Goal: Task Accomplishment & Management: Complete application form

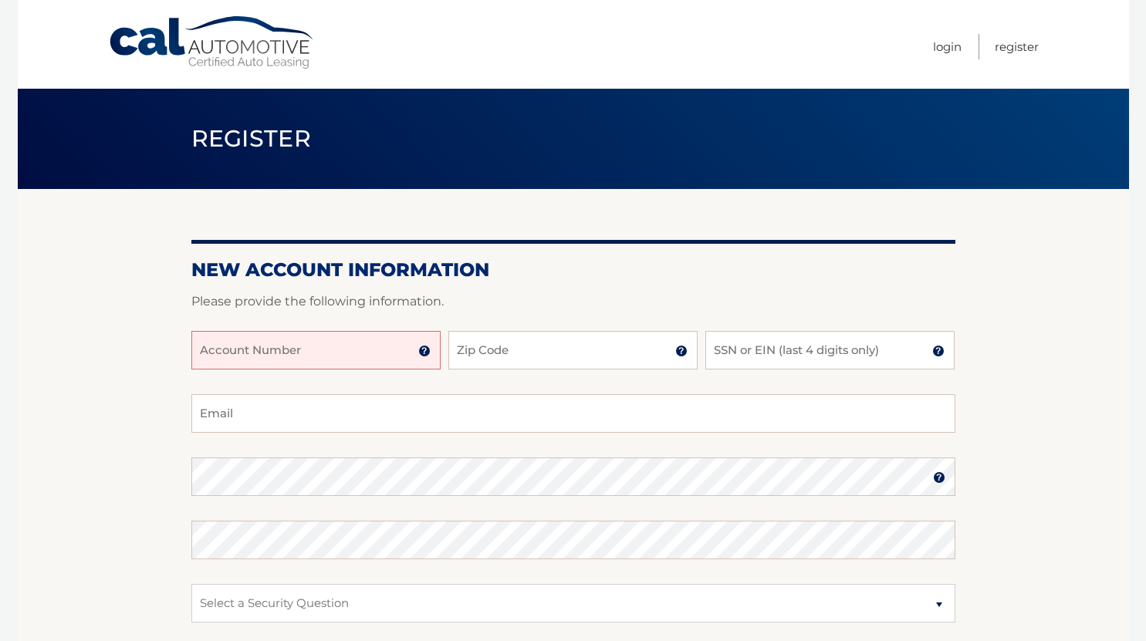
click at [306, 354] on input "Account Number" at bounding box center [315, 350] width 249 height 39
type input "44456027933"
click at [575, 347] on input "Zip Code" at bounding box center [572, 350] width 249 height 39
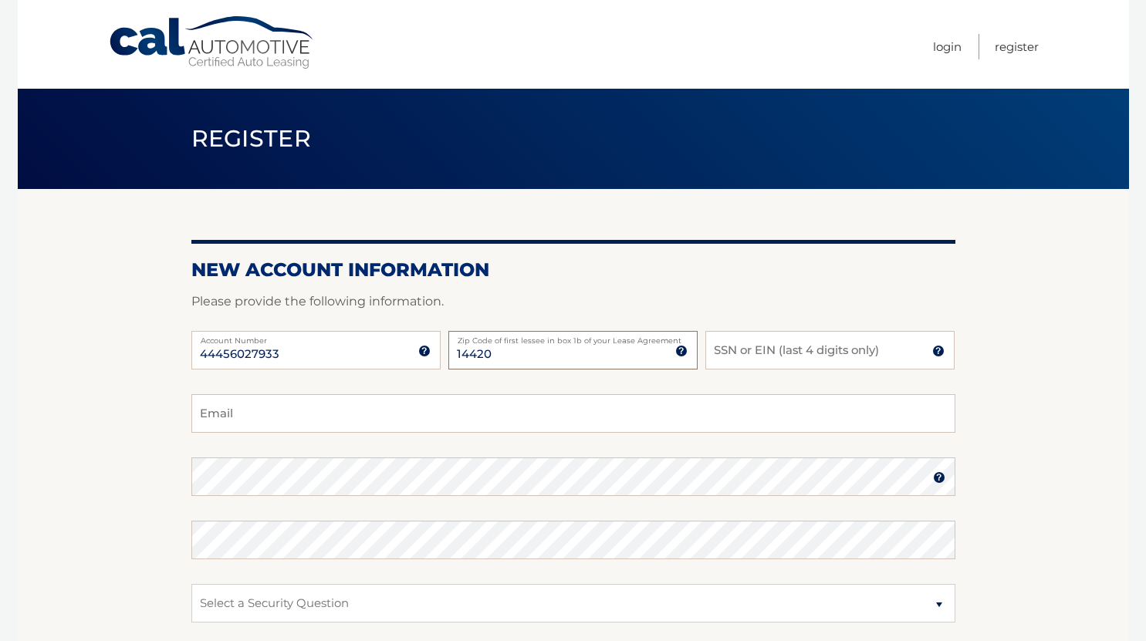
type input "14420"
click at [742, 357] on input "SSN or EIN (last 4 digits only)" at bounding box center [829, 350] width 249 height 39
type input "3969"
click at [591, 407] on input "Email" at bounding box center [573, 413] width 764 height 39
type input "Elbuchan123@gmail.com"
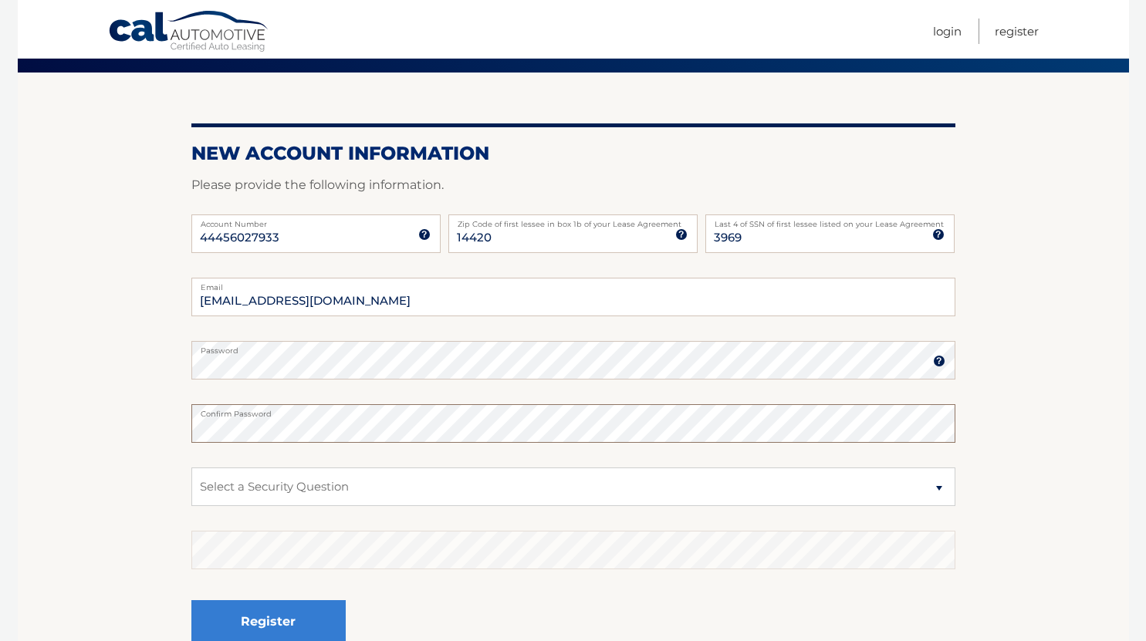
scroll to position [117, 0]
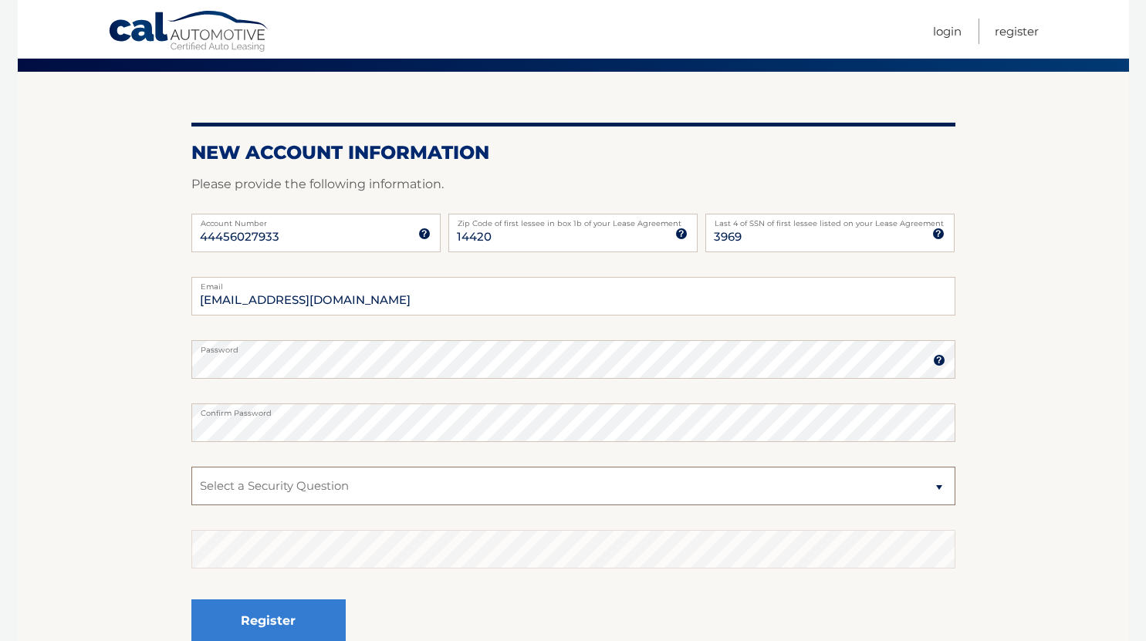
click at [327, 484] on select "Select a Security Question What was the name of your elementary school? What is…" at bounding box center [573, 486] width 764 height 39
select select "2"
click at [191, 467] on select "Select a Security Question What was the name of your elementary school? What is…" at bounding box center [573, 486] width 764 height 39
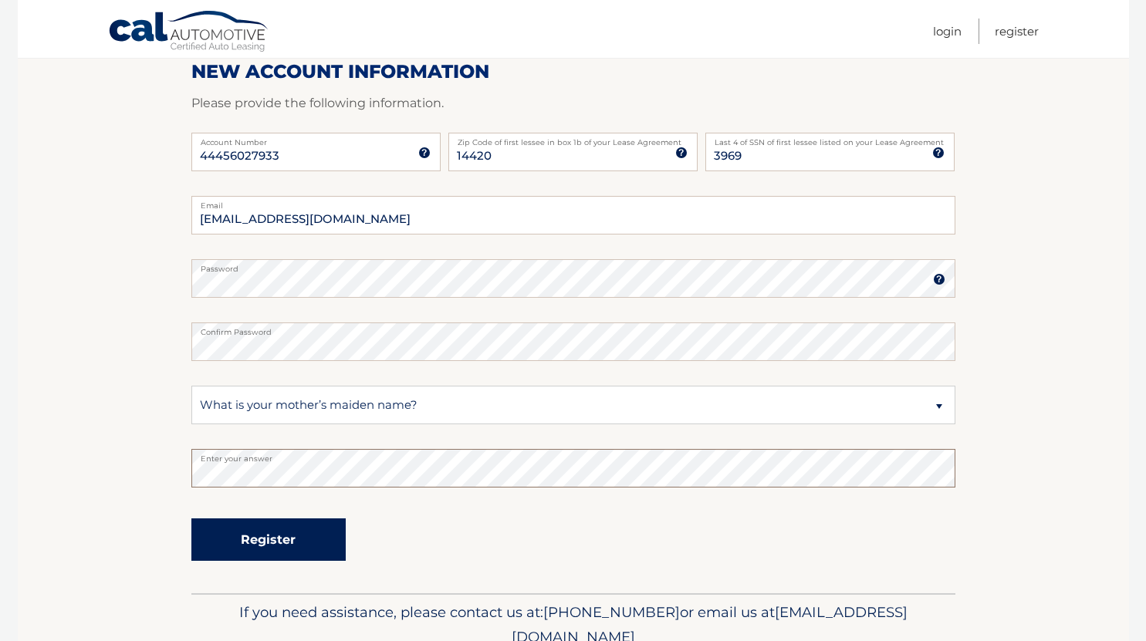
scroll to position [199, 0]
click at [295, 540] on button "Register" at bounding box center [268, 539] width 154 height 42
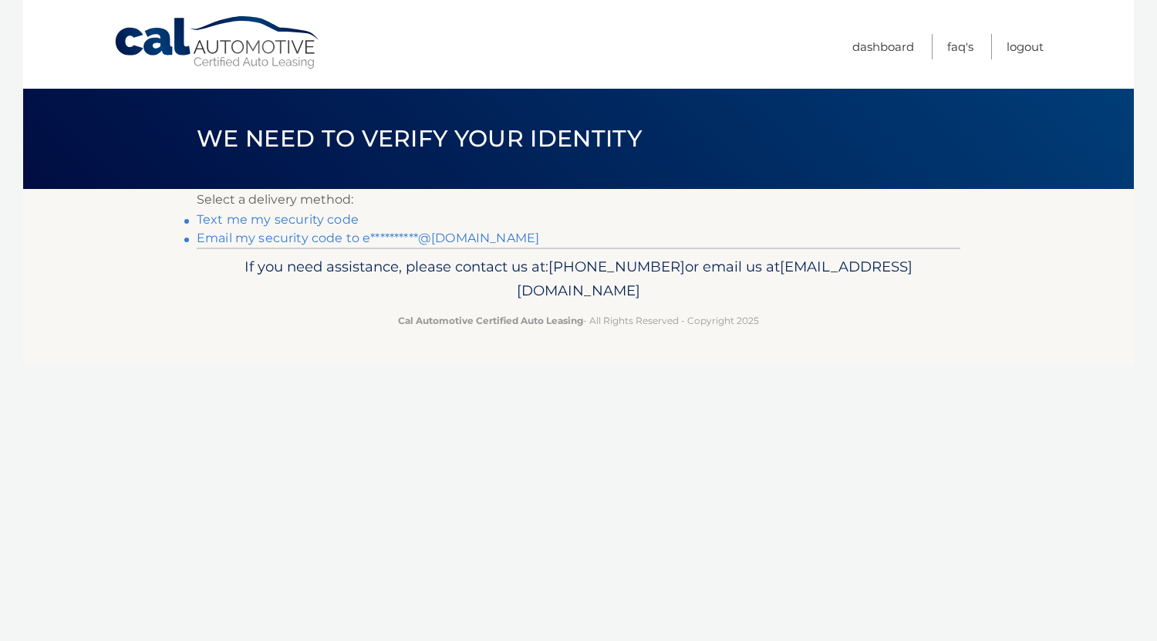
click at [324, 220] on link "Text me my security code" at bounding box center [278, 219] width 162 height 15
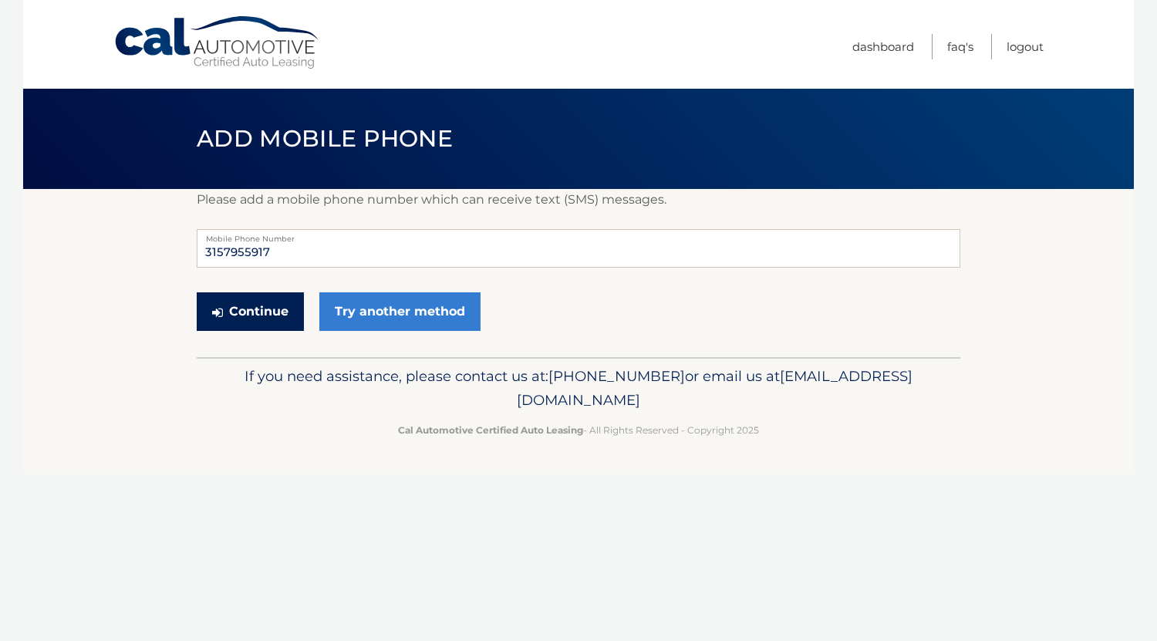
click at [269, 321] on button "Continue" at bounding box center [250, 311] width 107 height 39
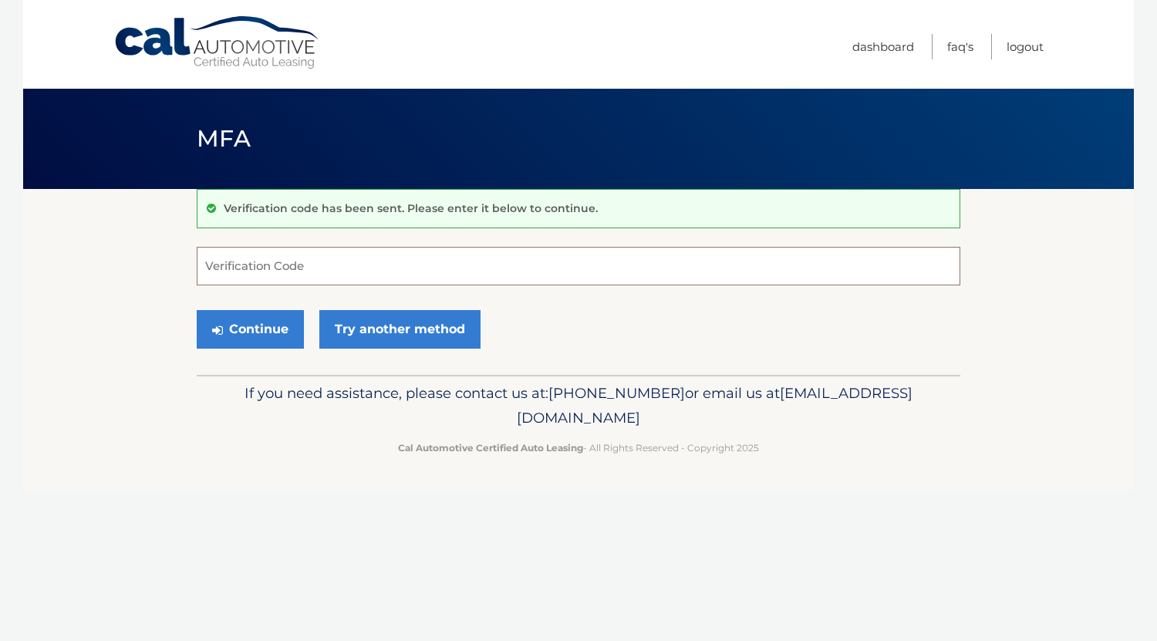
click at [640, 263] on input "Verification Code" at bounding box center [579, 266] width 764 height 39
type input "898004"
click at [247, 334] on button "Continue" at bounding box center [250, 329] width 107 height 39
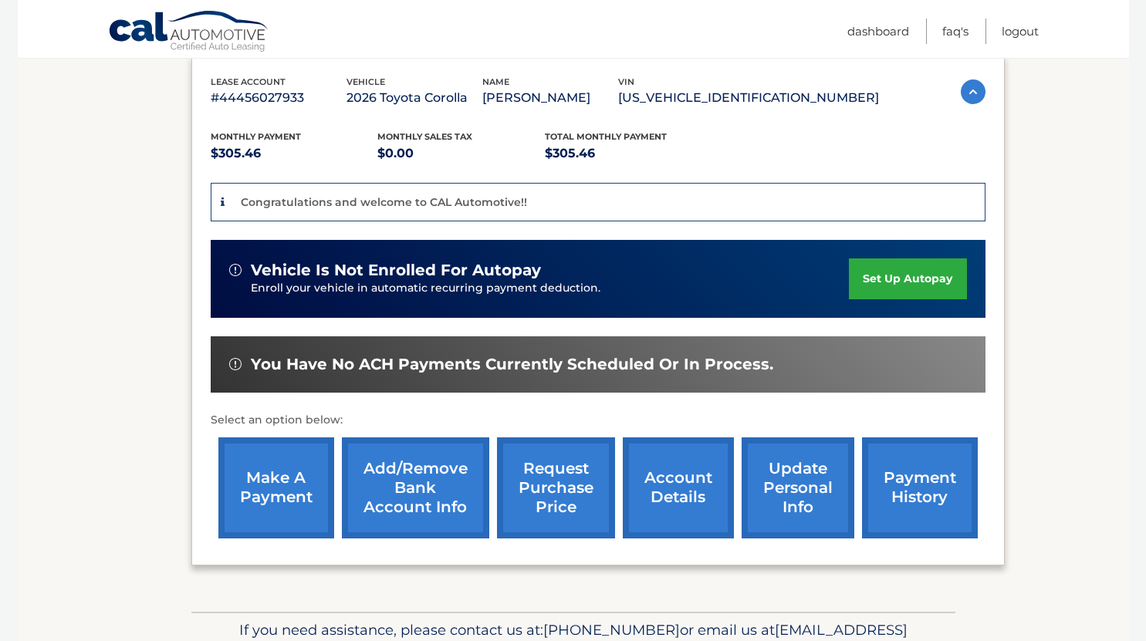
scroll to position [263, 0]
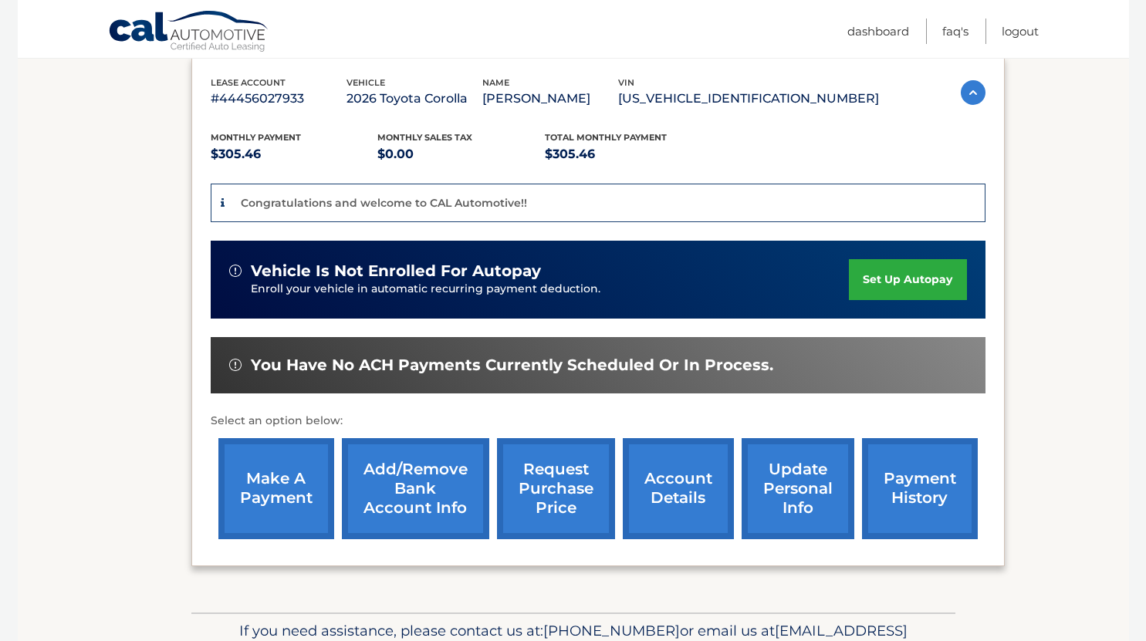
click at [897, 284] on link "set up autopay" at bounding box center [907, 279] width 117 height 41
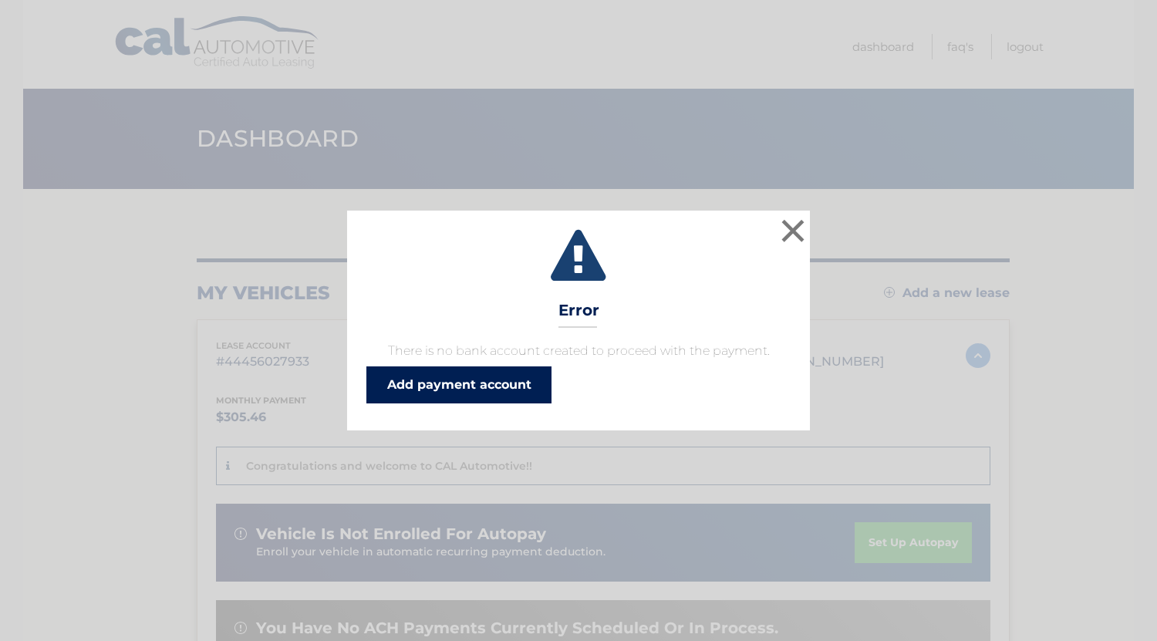
click at [523, 390] on link "Add payment account" at bounding box center [458, 384] width 185 height 37
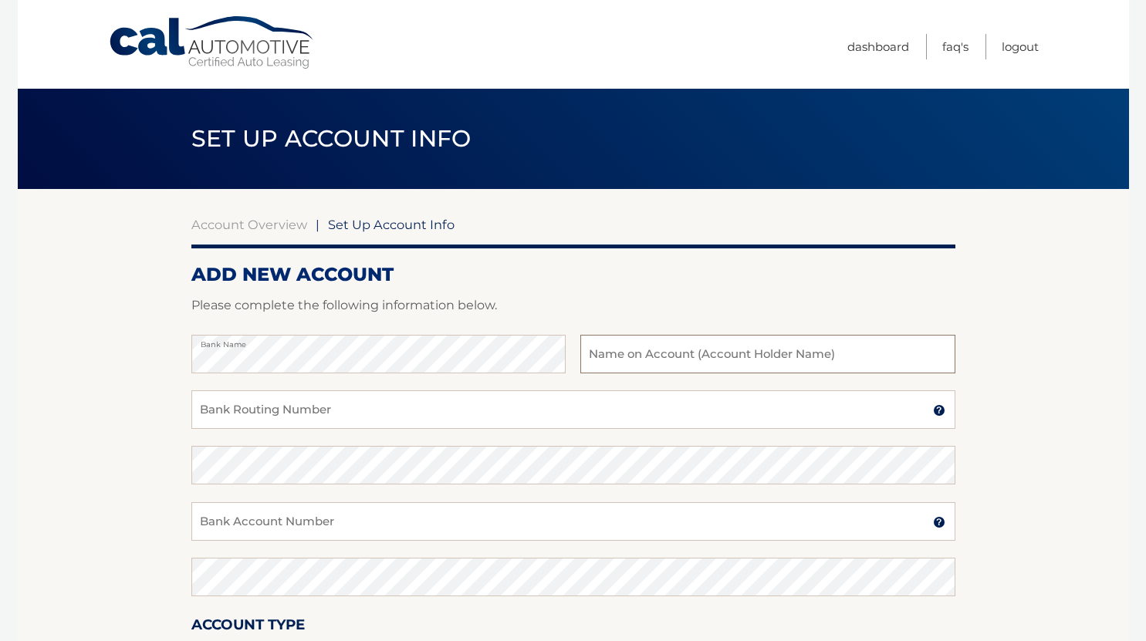
drag, startPoint x: 676, startPoint y: 337, endPoint x: 654, endPoint y: 356, distance: 29.0
click at [654, 356] on input "text" at bounding box center [767, 354] width 374 height 39
type input "Ella Buchanan"
click at [593, 404] on input "Bank Routing Number" at bounding box center [573, 409] width 764 height 39
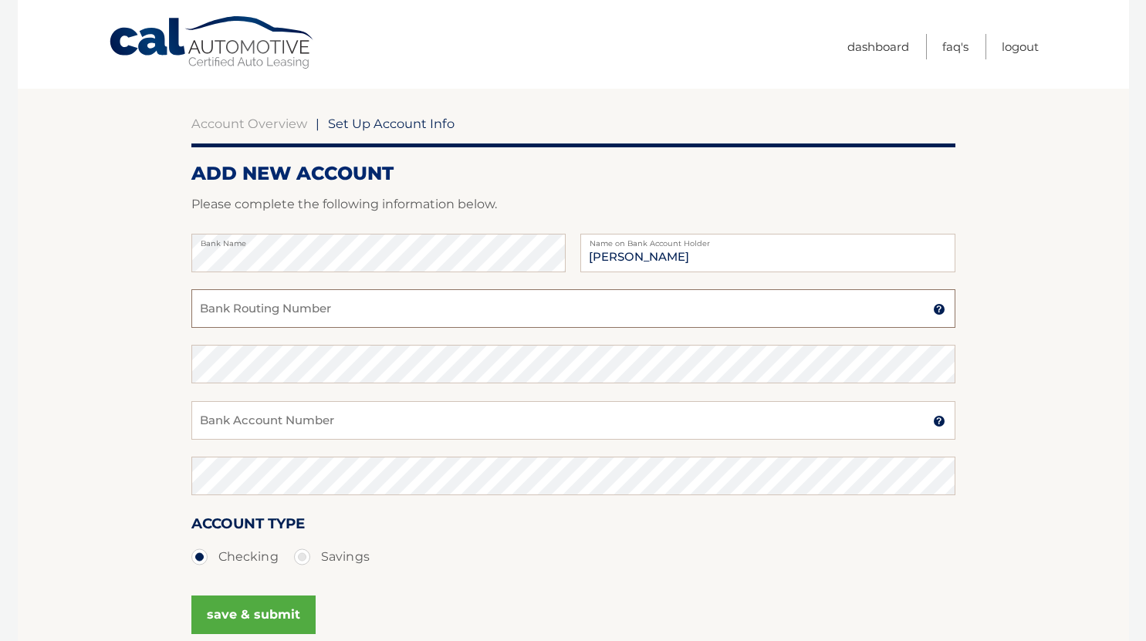
scroll to position [130, 0]
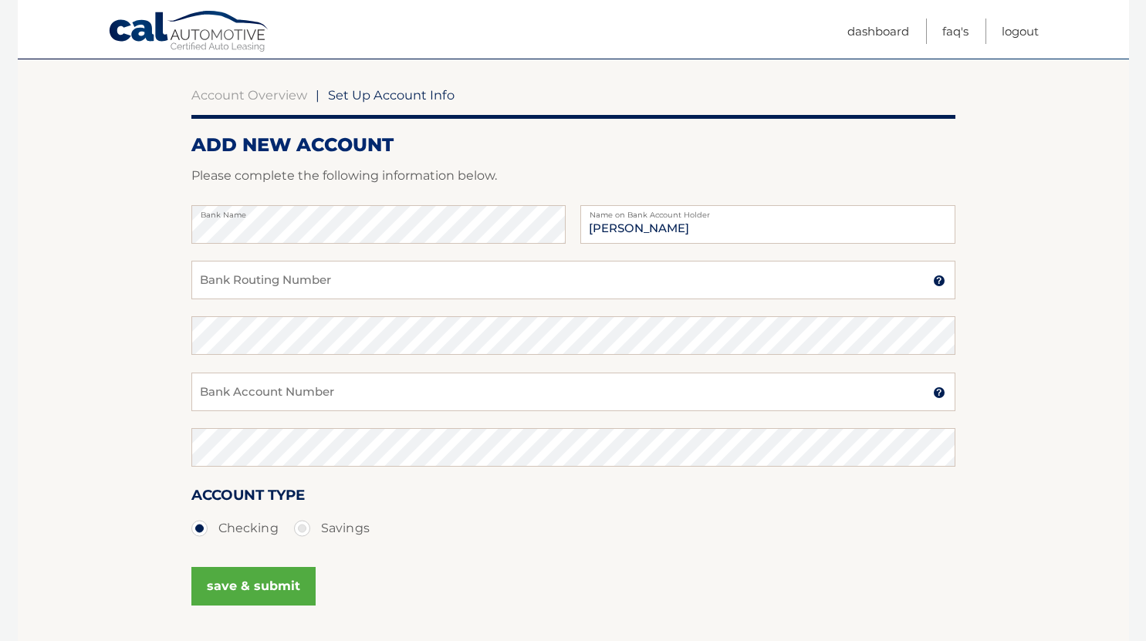
click at [304, 532] on label "Savings" at bounding box center [332, 528] width 76 height 31
click at [304, 532] on input "Savings" at bounding box center [307, 525] width 15 height 25
radio input "true"
click at [345, 293] on input "Bank Routing Number" at bounding box center [573, 280] width 764 height 39
type input "221375802"
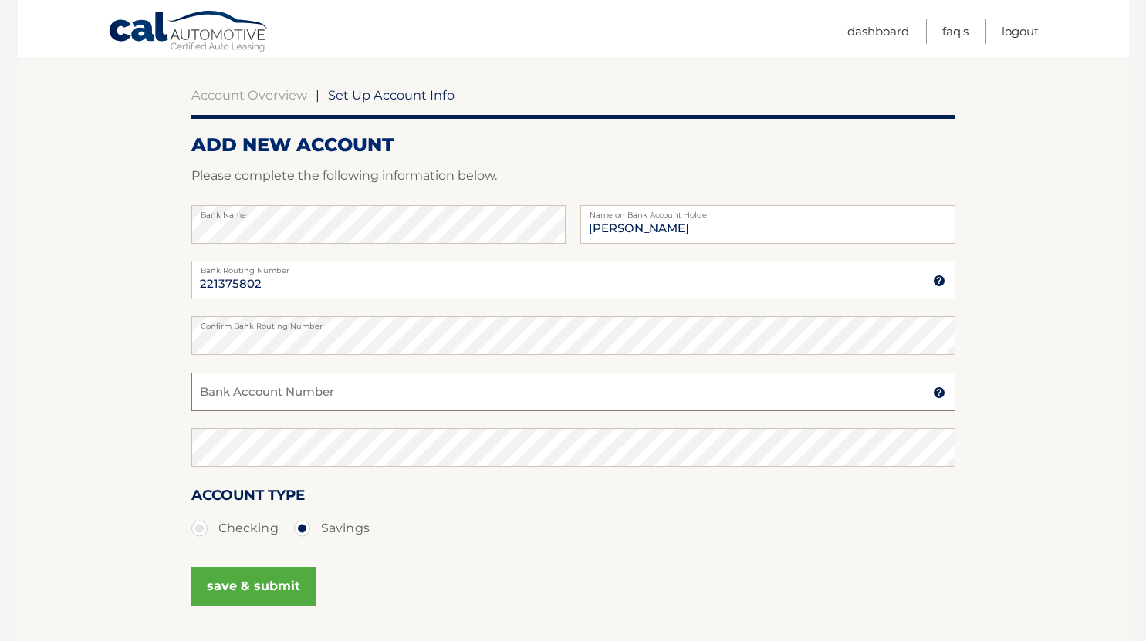
click at [312, 397] on input "Bank Account Number" at bounding box center [573, 392] width 764 height 39
type input "000025498000"
click at [263, 588] on button "save & submit" at bounding box center [253, 586] width 124 height 39
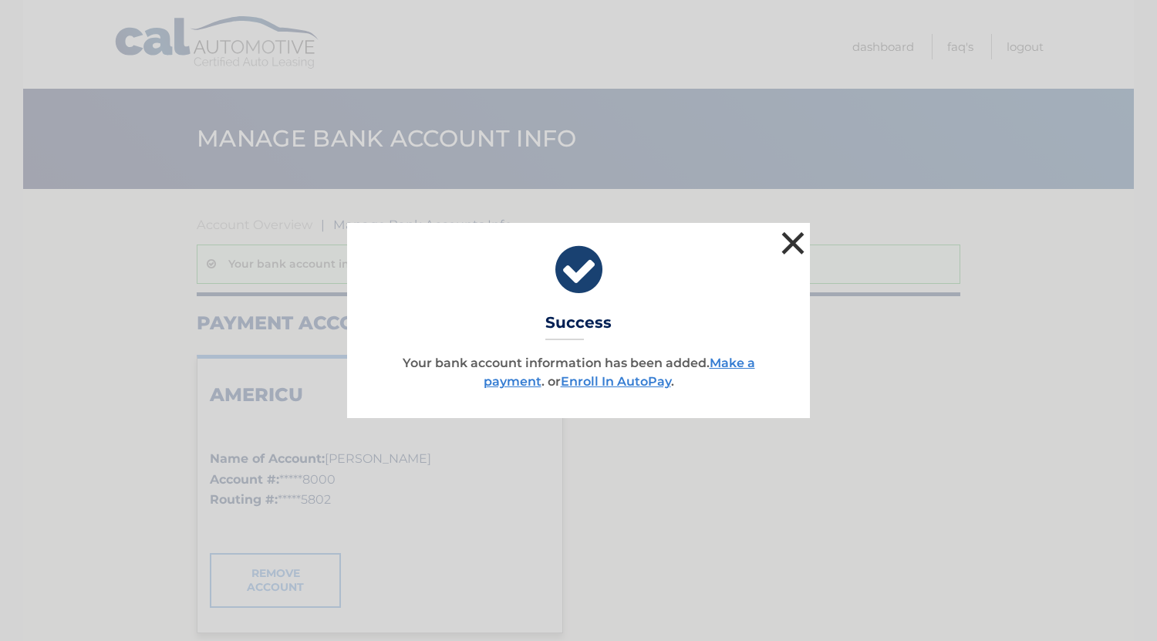
click at [801, 240] on button "×" at bounding box center [793, 243] width 31 height 31
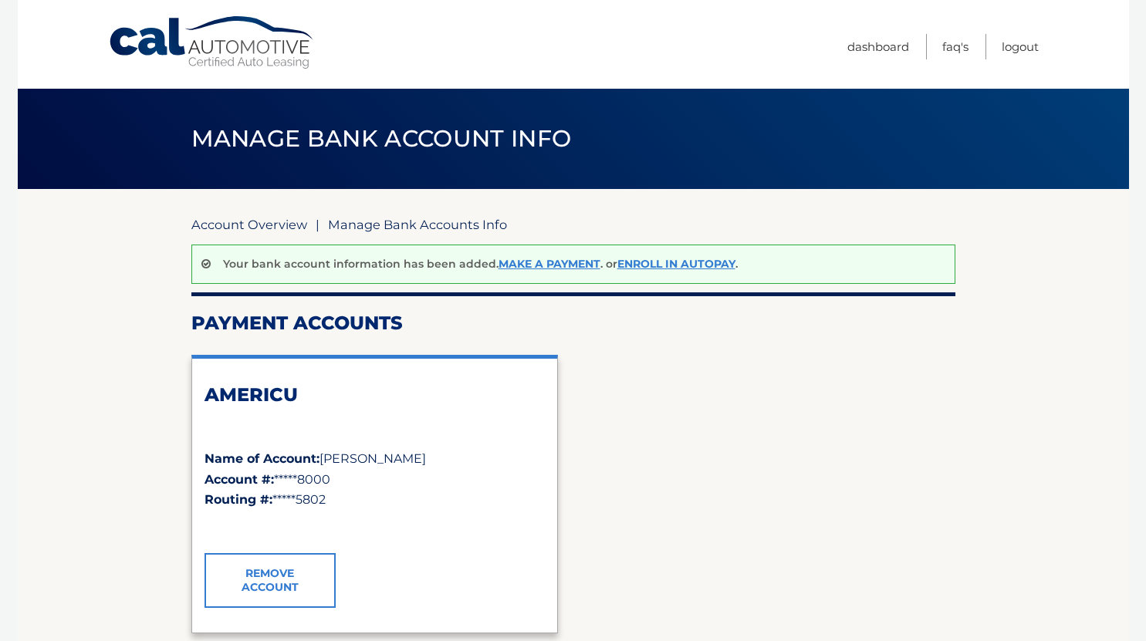
click at [295, 218] on link "Account Overview" at bounding box center [249, 224] width 116 height 15
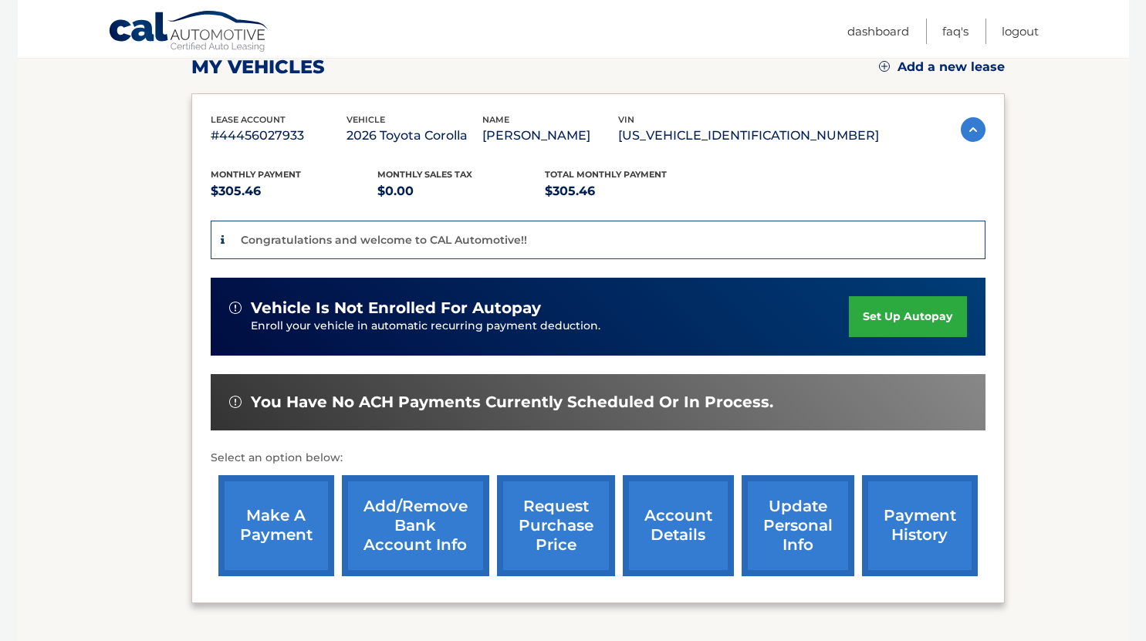
scroll to position [264, 0]
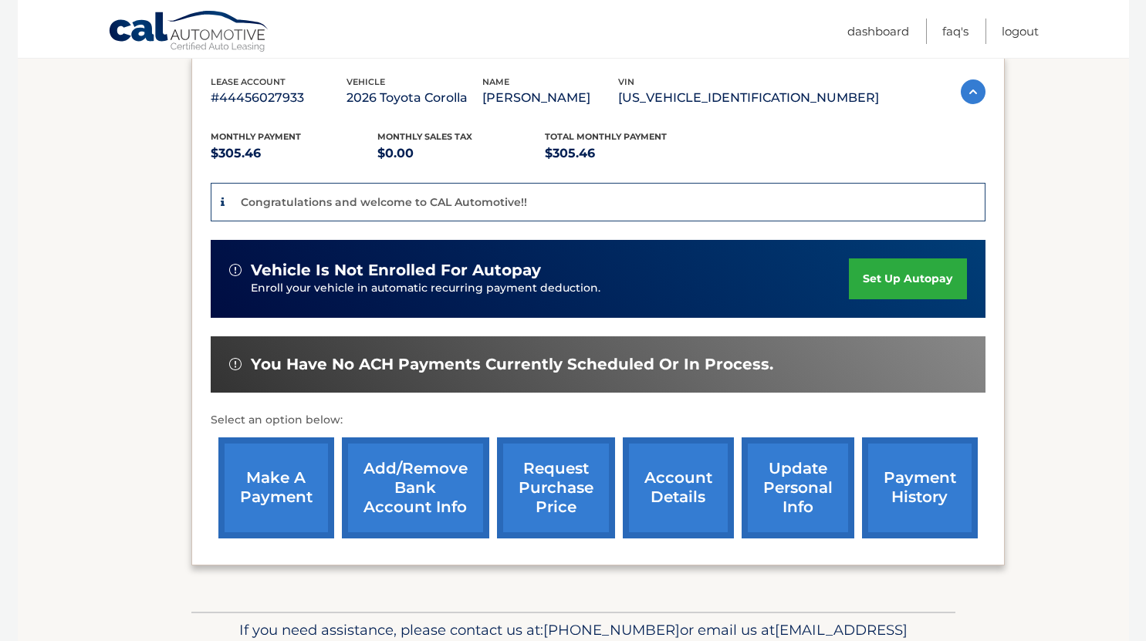
click at [916, 285] on link "set up autopay" at bounding box center [907, 278] width 117 height 41
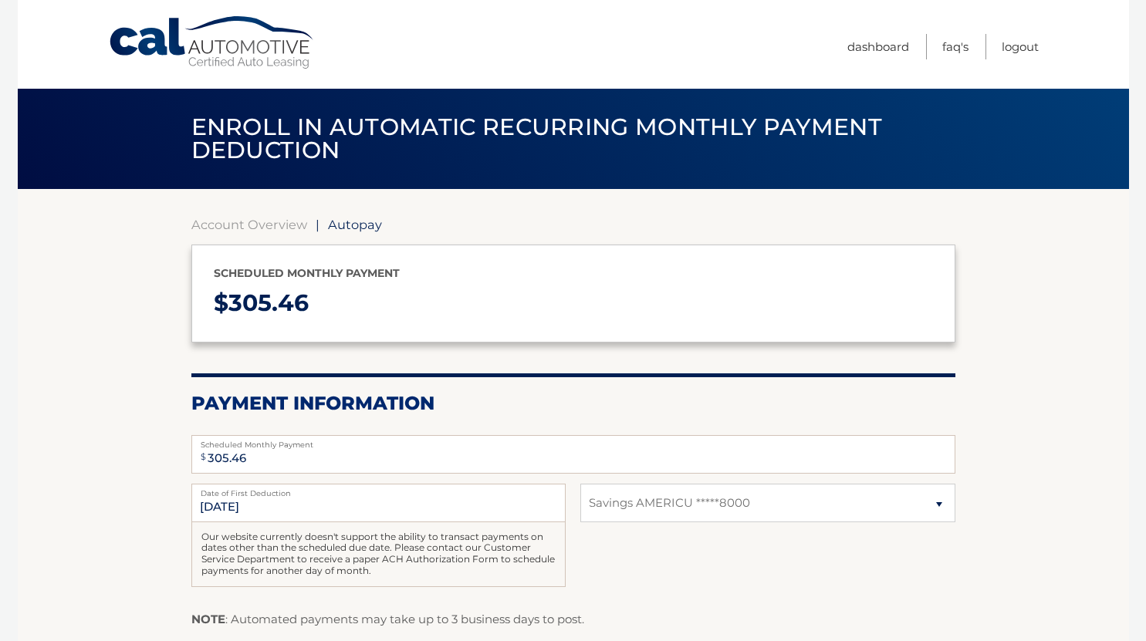
select select "YTU4YzViNjEtY2YxOC00Nzk1LTgyYTItMTJjYjNkMmI2NmVk"
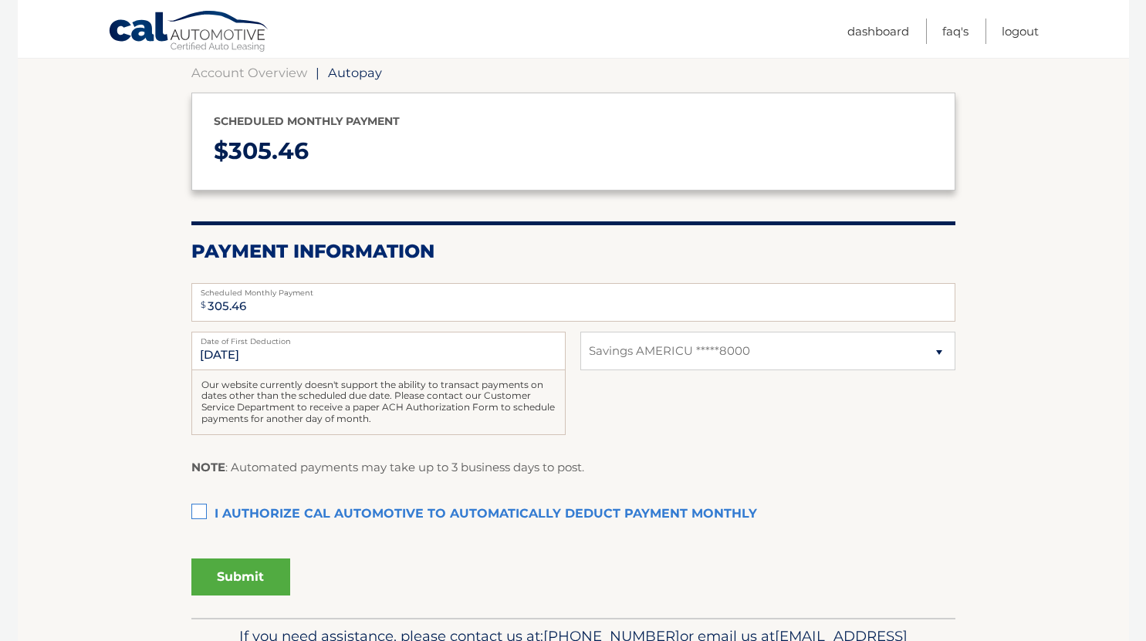
scroll to position [155, 0]
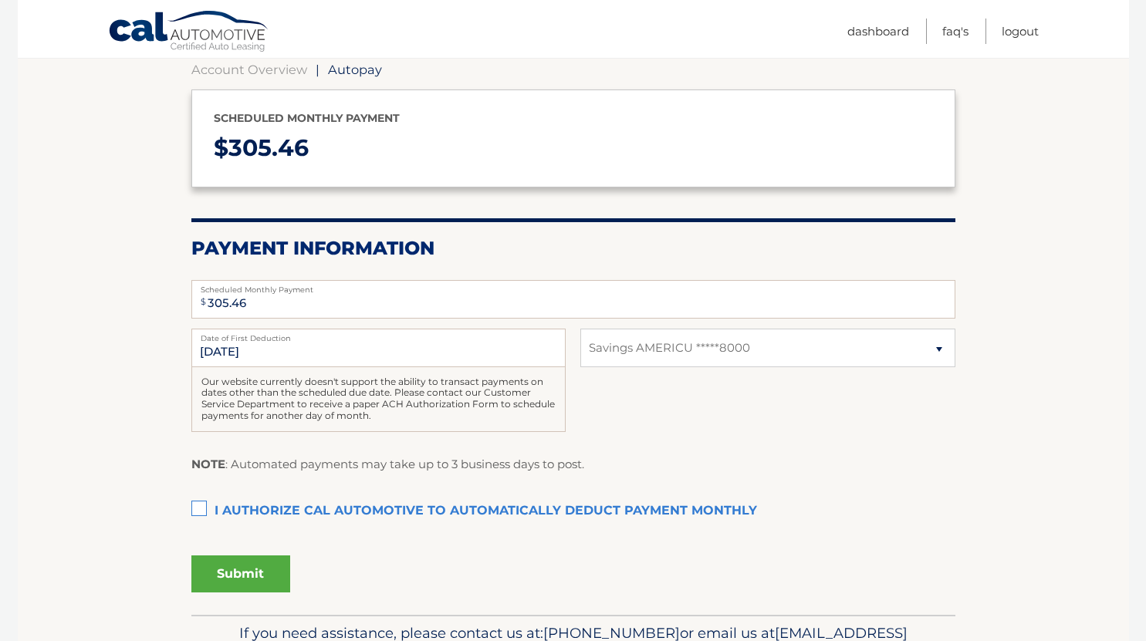
click at [208, 502] on label "I authorize cal automotive to automatically deduct payment monthly This checkbo…" at bounding box center [573, 511] width 764 height 31
click at [0, 0] on input "I authorize cal automotive to automatically deduct payment monthly This checkbo…" at bounding box center [0, 0] width 0 height 0
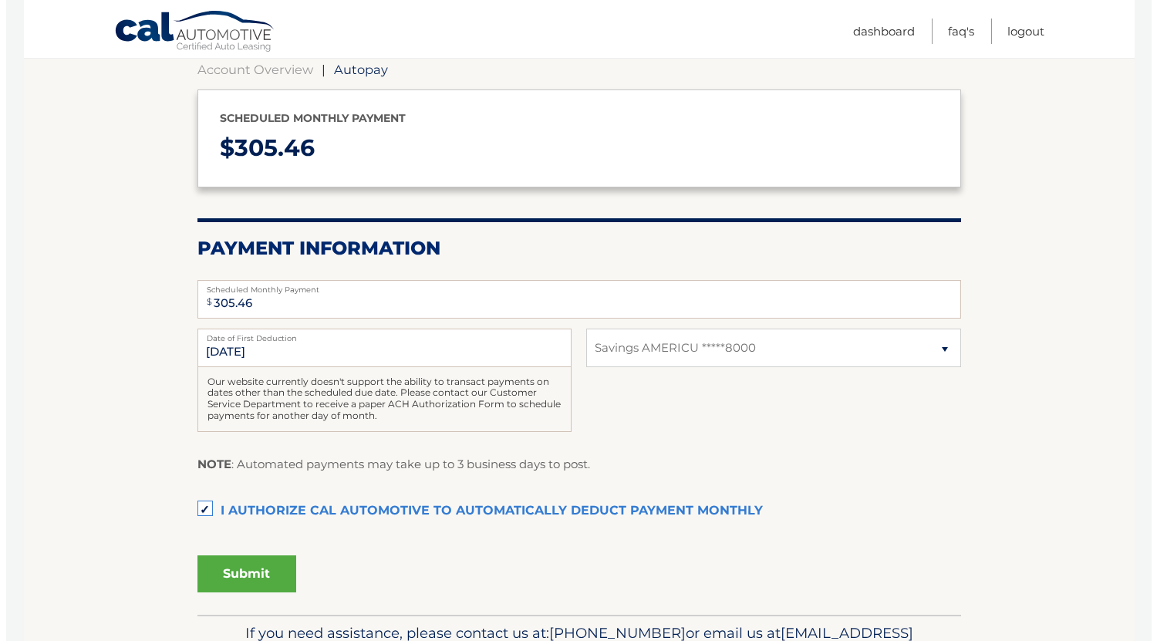
scroll to position [245, 0]
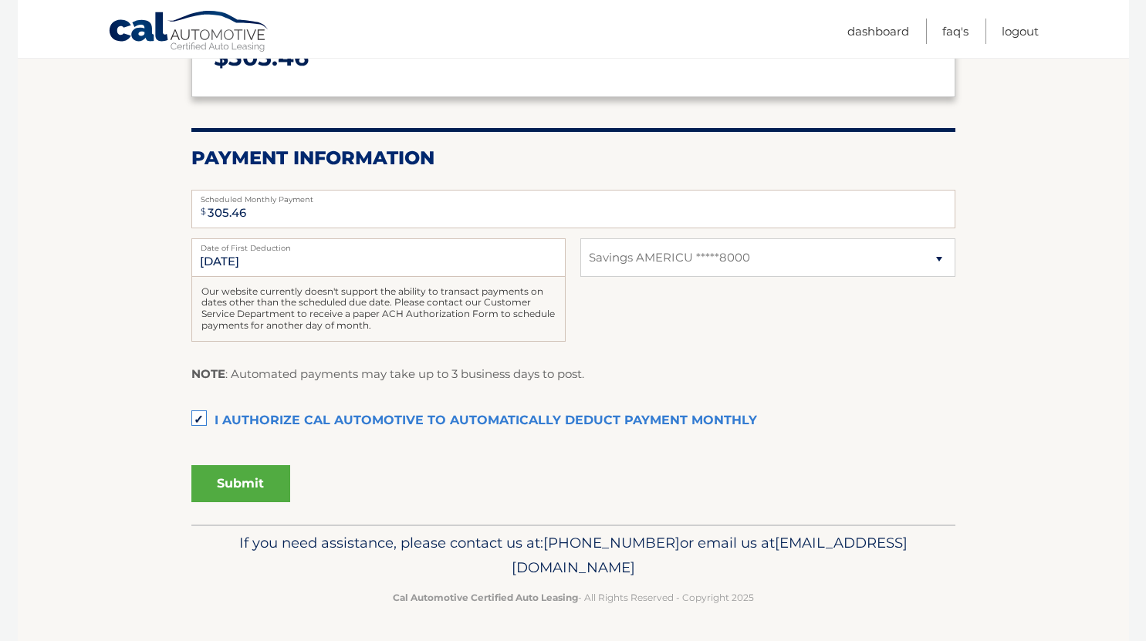
click at [252, 476] on button "Submit" at bounding box center [240, 483] width 99 height 37
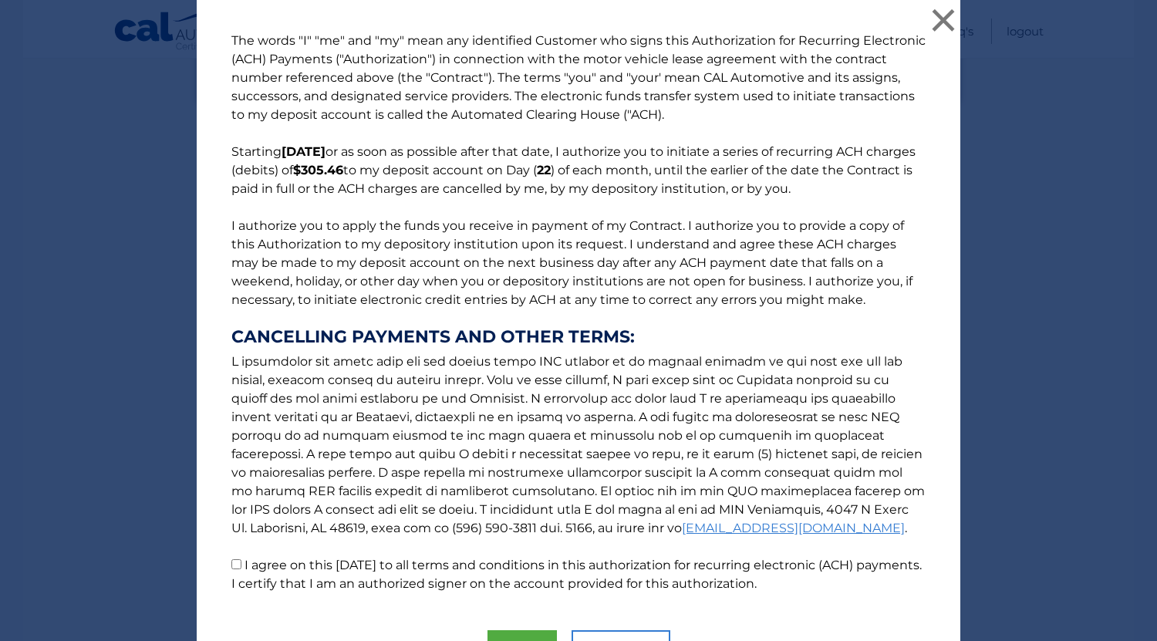
scroll to position [87, 0]
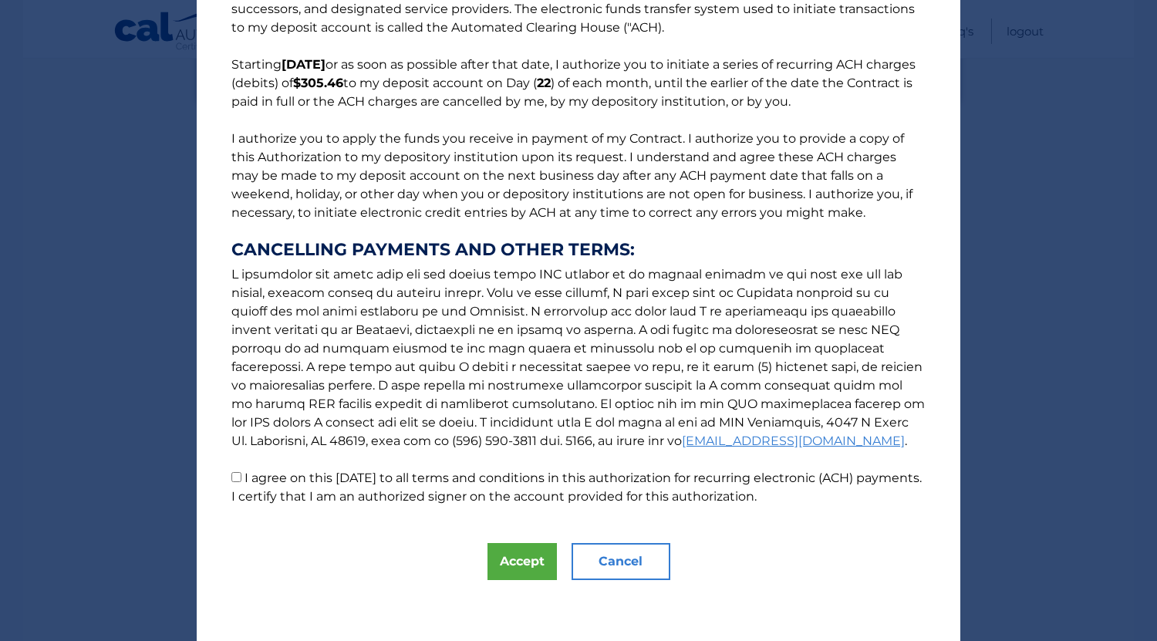
click at [379, 494] on label "I agree on this [DATE] to all terms and conditions in this authorization for re…" at bounding box center [576, 487] width 691 height 33
click at [241, 482] on input "I agree on this [DATE] to all terms and conditions in this authorization for re…" at bounding box center [236, 477] width 10 height 10
checkbox input "true"
click at [516, 559] on button "Accept" at bounding box center [522, 561] width 69 height 37
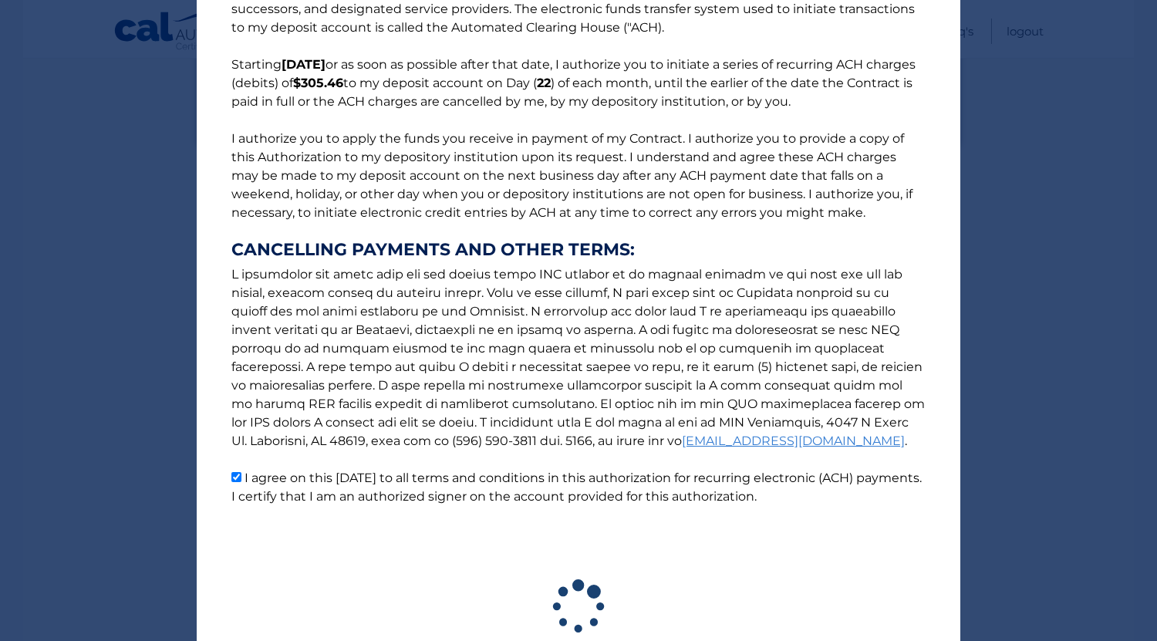
scroll to position [0, 0]
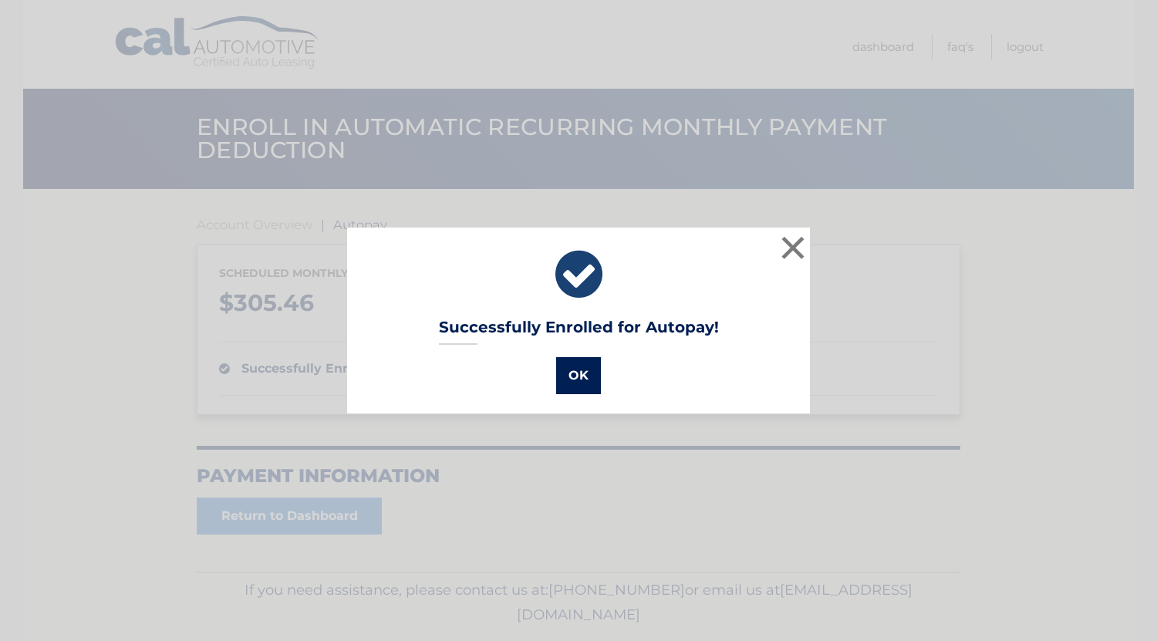
click at [580, 377] on button "OK" at bounding box center [578, 375] width 45 height 37
